Goal: Task Accomplishment & Management: Use online tool/utility

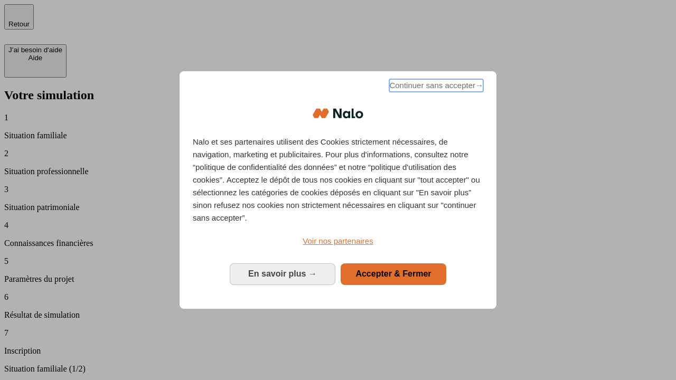
click at [435, 87] on span "Continuer sans accepter →" at bounding box center [436, 85] width 94 height 13
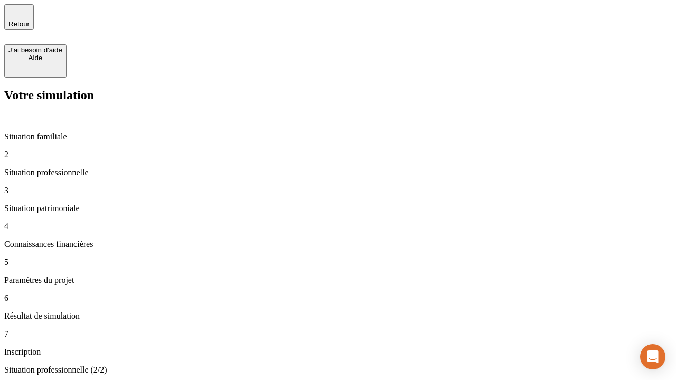
type input "30 000"
type input "0"
type input "1 000"
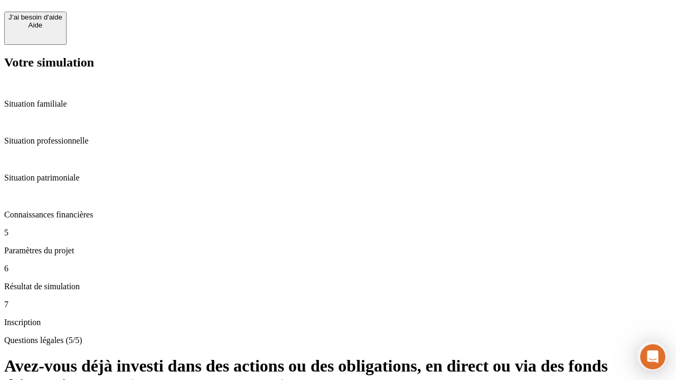
scroll to position [33, 0]
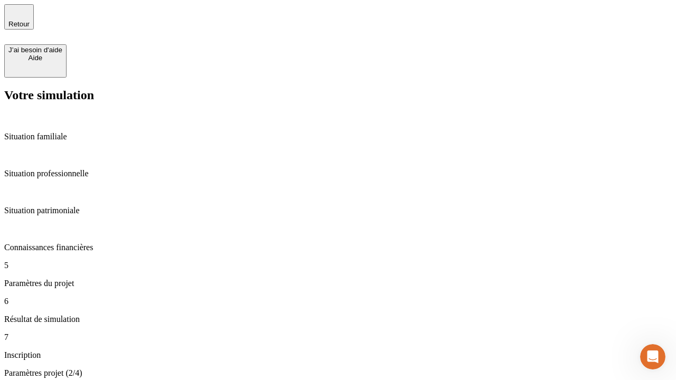
type input "40"
type input "64"
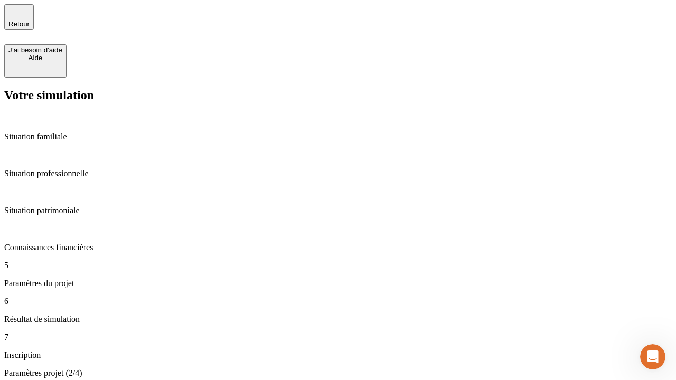
type input "200 000"
type input "640"
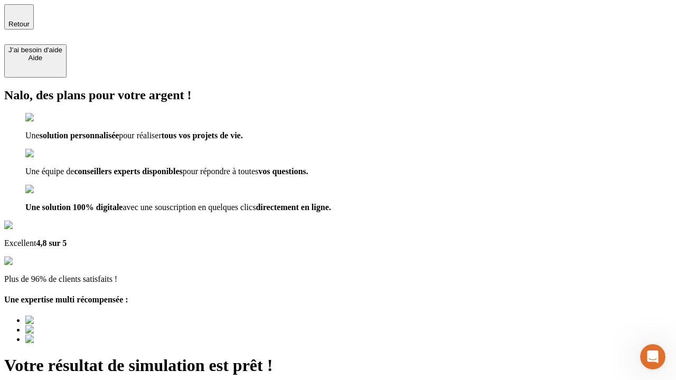
type input "[EMAIL_ADDRESS][DOMAIN_NAME]"
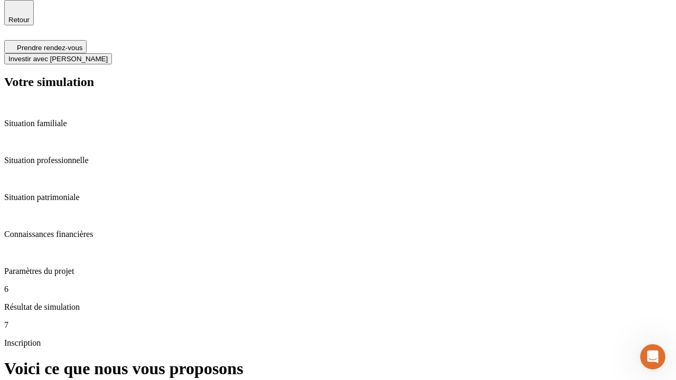
click at [108, 55] on span "Investir avec [PERSON_NAME]" at bounding box center [57, 59] width 99 height 8
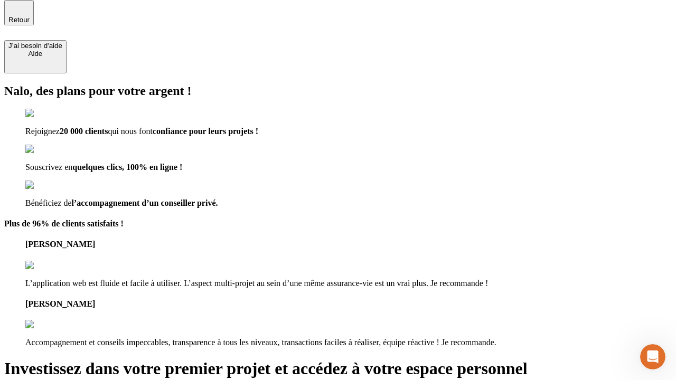
scroll to position [3, 0]
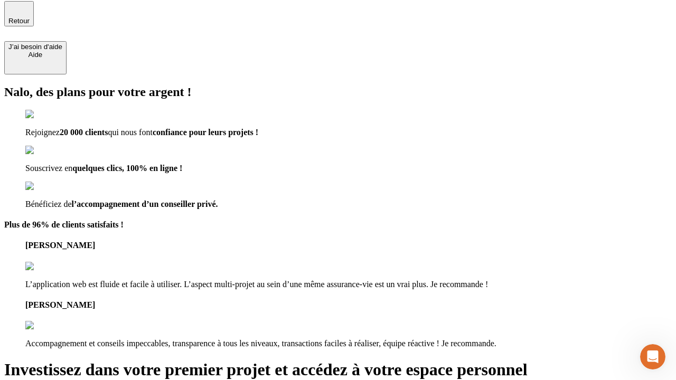
type input "abc"
